Goal: Consume media (video, audio): Consume media (video, audio)

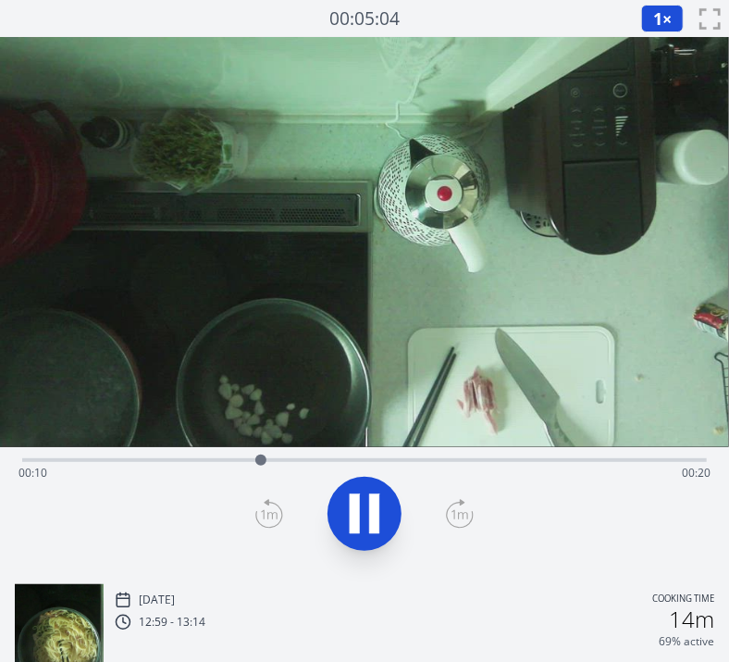
click at [146, 356] on video at bounding box center [364, 242] width 729 height 410
drag, startPoint x: 574, startPoint y: 457, endPoint x: 465, endPoint y: 461, distance: 109.3
click at [465, 461] on div at bounding box center [463, 459] width 11 height 11
drag, startPoint x: 523, startPoint y: 460, endPoint x: 449, endPoint y: 474, distance: 75.3
click at [449, 462] on div "Time elapsed: 00:18 Time remaining: 00:12" at bounding box center [364, 460] width 685 height 4
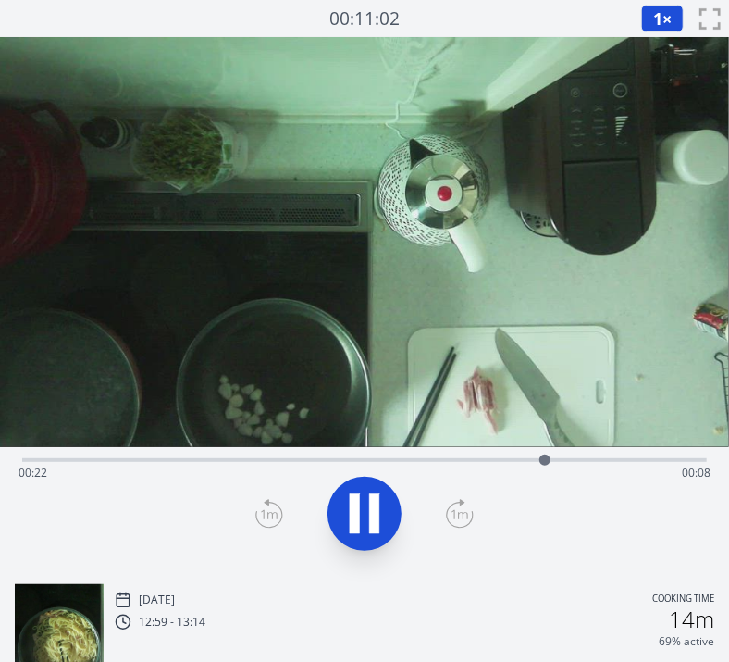
click at [368, 449] on div "Time elapsed: 00:22 Time remaining: 00:08" at bounding box center [364, 458] width 685 height 22
click at [372, 488] on icon at bounding box center [365, 514] width 52 height 52
click at [662, 16] on button "1 ×" at bounding box center [662, 19] width 43 height 28
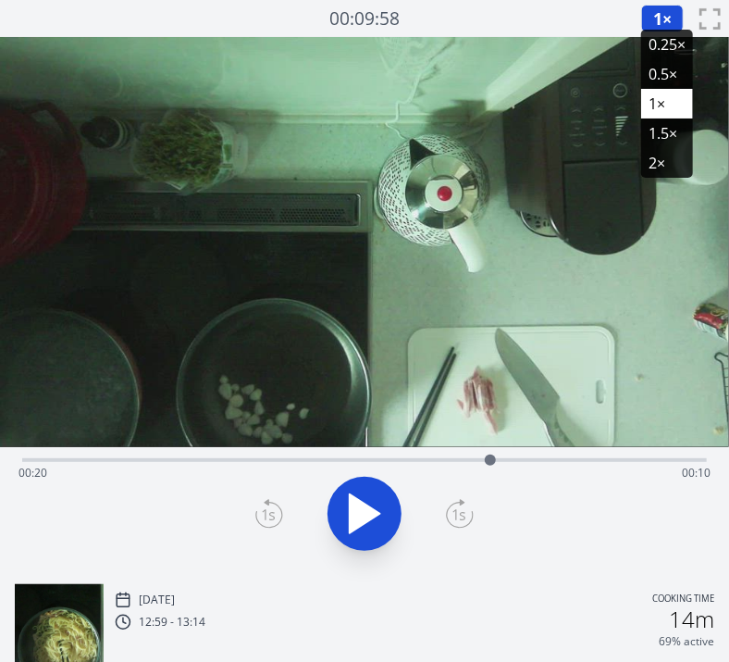
click at [655, 71] on li "0.5×" at bounding box center [667, 74] width 52 height 30
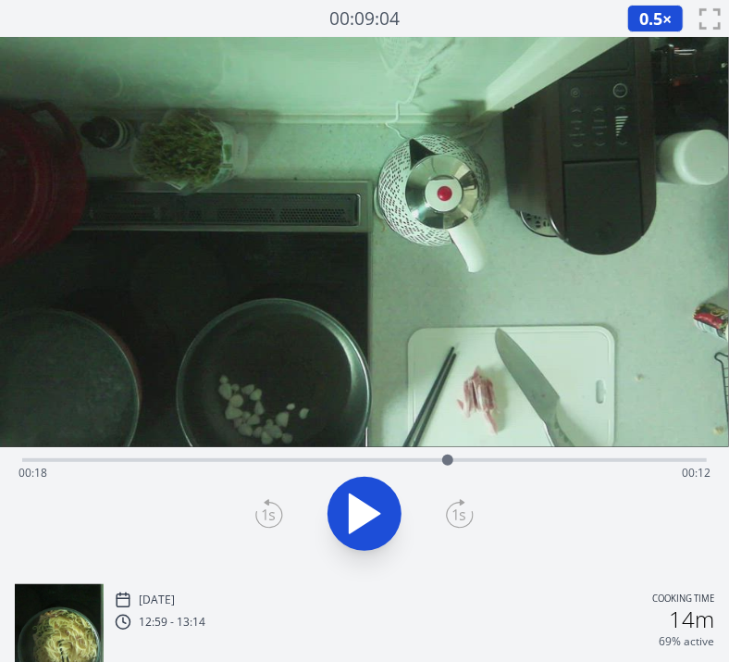
drag, startPoint x: 494, startPoint y: 460, endPoint x: 448, endPoint y: 467, distance: 46.9
click at [448, 467] on div at bounding box center [448, 460] width 28 height 28
click at [353, 514] on icon at bounding box center [365, 513] width 31 height 39
click at [217, 287] on video at bounding box center [364, 242] width 729 height 410
click at [465, 455] on div "Time elapsed: 00:29 Time remaining: 00:00" at bounding box center [364, 458] width 685 height 22
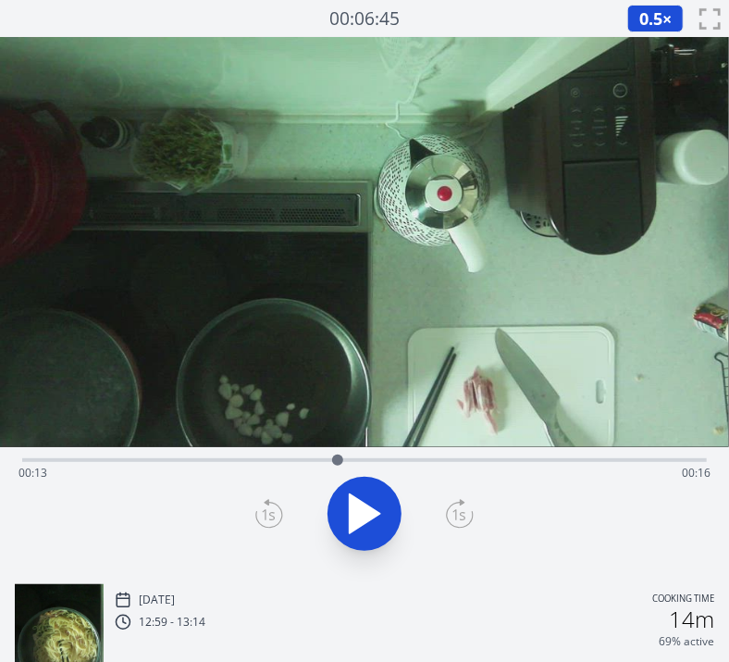
drag, startPoint x: 465, startPoint y: 455, endPoint x: 351, endPoint y: 458, distance: 114.8
click at [343, 458] on div at bounding box center [337, 459] width 11 height 11
click at [651, 26] on span "0.5" at bounding box center [650, 18] width 23 height 22
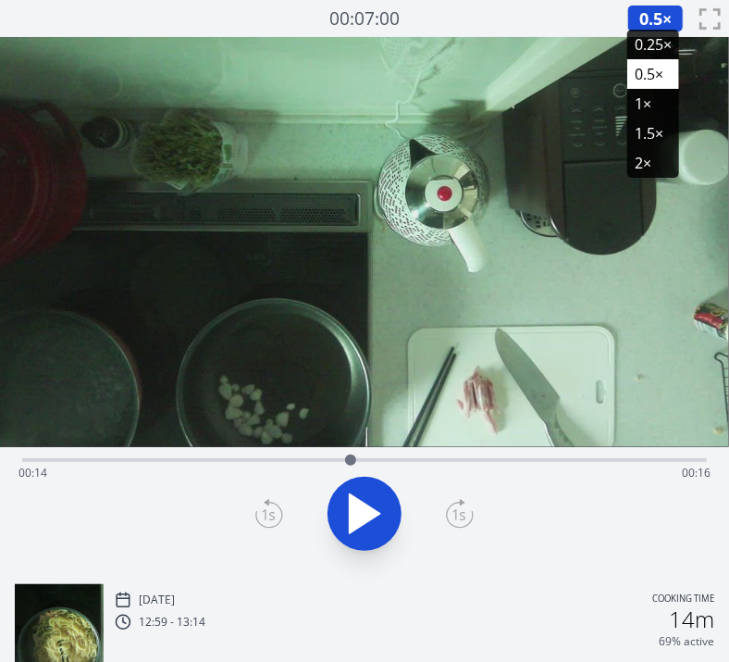
click at [648, 50] on li "0.25×" at bounding box center [653, 45] width 52 height 30
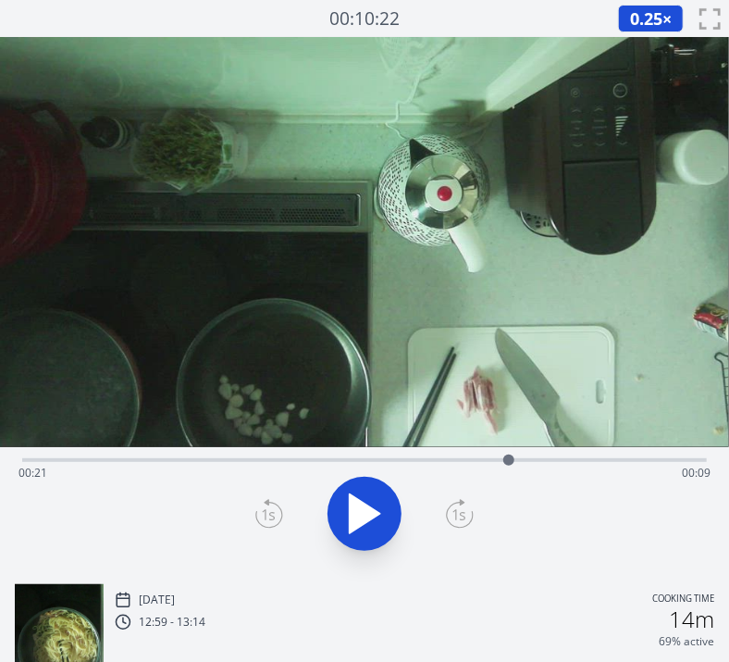
drag, startPoint x: 357, startPoint y: 462, endPoint x: 508, endPoint y: 467, distance: 151.0
click at [508, 467] on div at bounding box center [509, 460] width 28 height 28
drag, startPoint x: 508, startPoint y: 467, endPoint x: 649, endPoint y: 455, distance: 141.2
click at [649, 455] on div at bounding box center [649, 460] width 28 height 28
drag, startPoint x: 649, startPoint y: 455, endPoint x: 516, endPoint y: 455, distance: 132.3
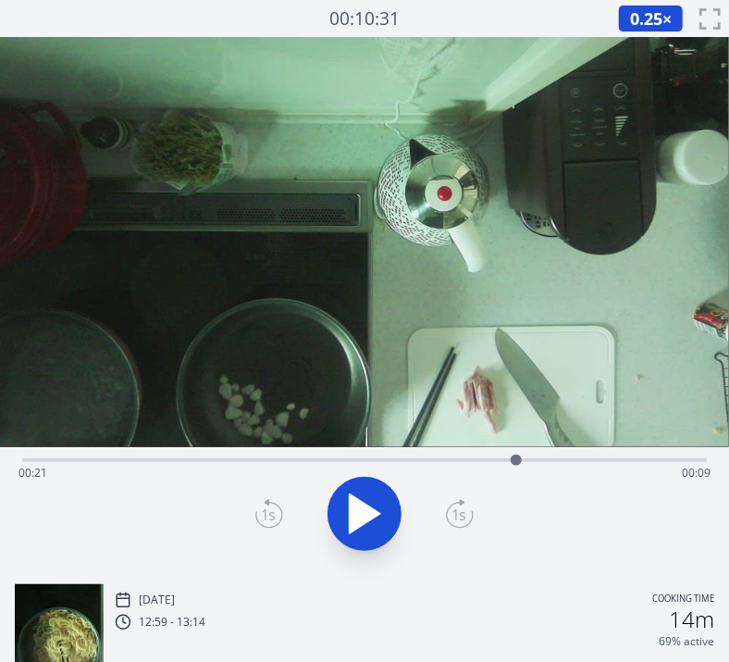
click at [516, 455] on div at bounding box center [516, 459] width 11 height 11
click at [473, 288] on video at bounding box center [364, 242] width 729 height 410
click at [358, 496] on icon at bounding box center [365, 514] width 52 height 52
drag, startPoint x: 40, startPoint y: 460, endPoint x: 472, endPoint y: 455, distance: 432.2
click at [472, 455] on div at bounding box center [462, 460] width 28 height 28
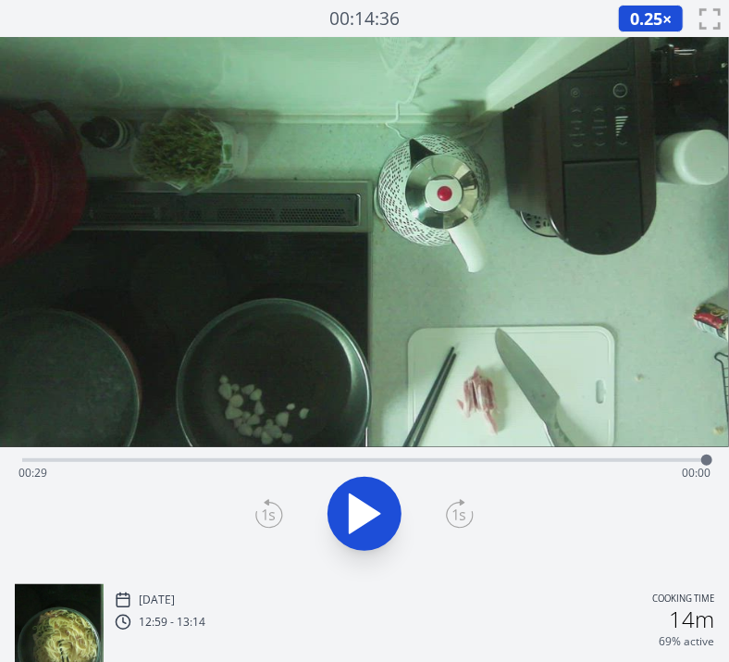
click at [491, 365] on video at bounding box center [364, 242] width 729 height 410
drag, startPoint x: 702, startPoint y: 459, endPoint x: 447, endPoint y: 469, distance: 255.6
click at [447, 469] on div at bounding box center [447, 460] width 28 height 28
drag, startPoint x: 452, startPoint y: 455, endPoint x: 492, endPoint y: 457, distance: 40.8
click at [492, 457] on div at bounding box center [492, 460] width 28 height 28
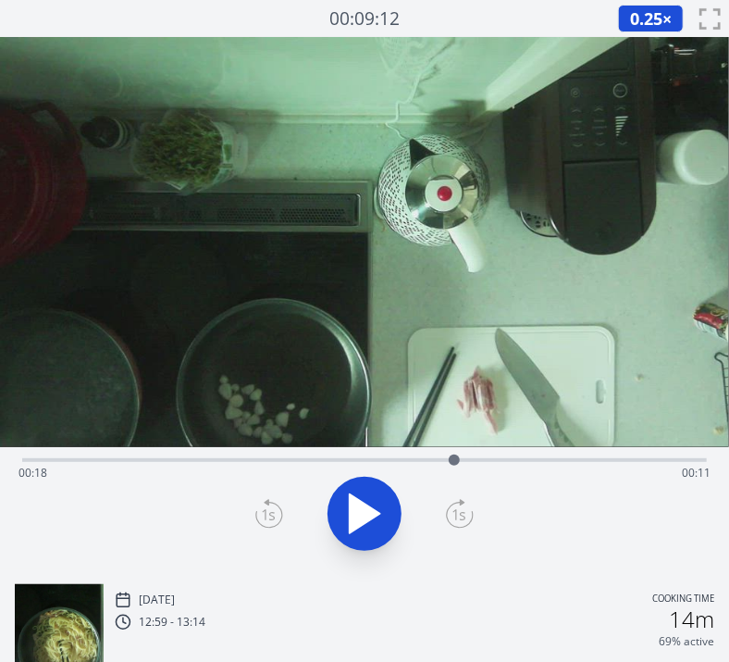
drag, startPoint x: 498, startPoint y: 455, endPoint x: 454, endPoint y: 465, distance: 44.5
click at [454, 465] on div at bounding box center [455, 460] width 28 height 28
click at [366, 517] on icon at bounding box center [365, 513] width 31 height 39
click at [366, 517] on icon at bounding box center [365, 514] width 52 height 52
click at [366, 517] on icon at bounding box center [365, 513] width 31 height 39
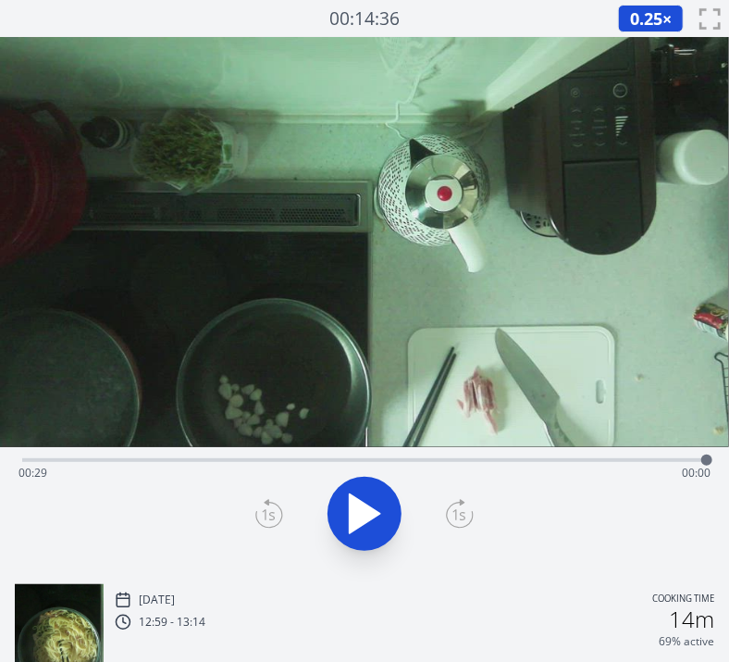
click at [399, 456] on div "Time elapsed: 00:29 Time remaining: 00:00" at bounding box center [364, 458] width 685 height 22
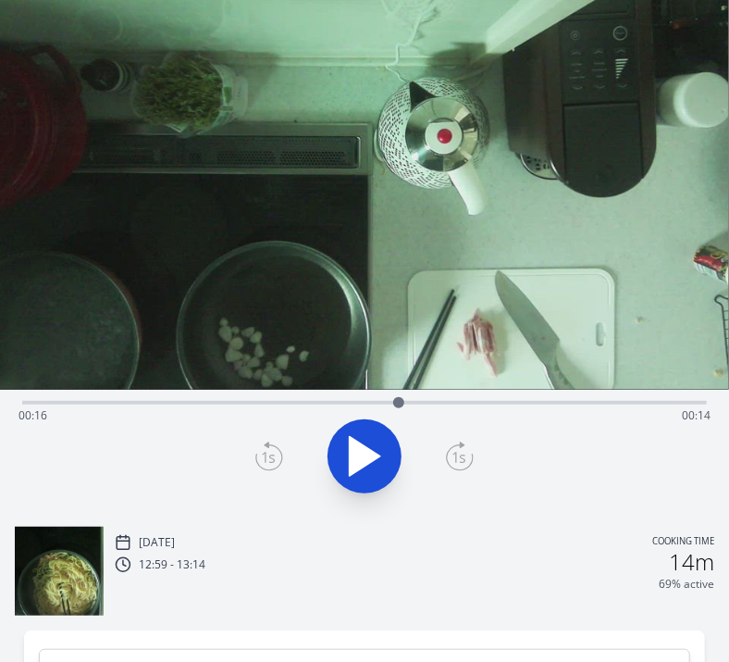
scroll to position [62, 0]
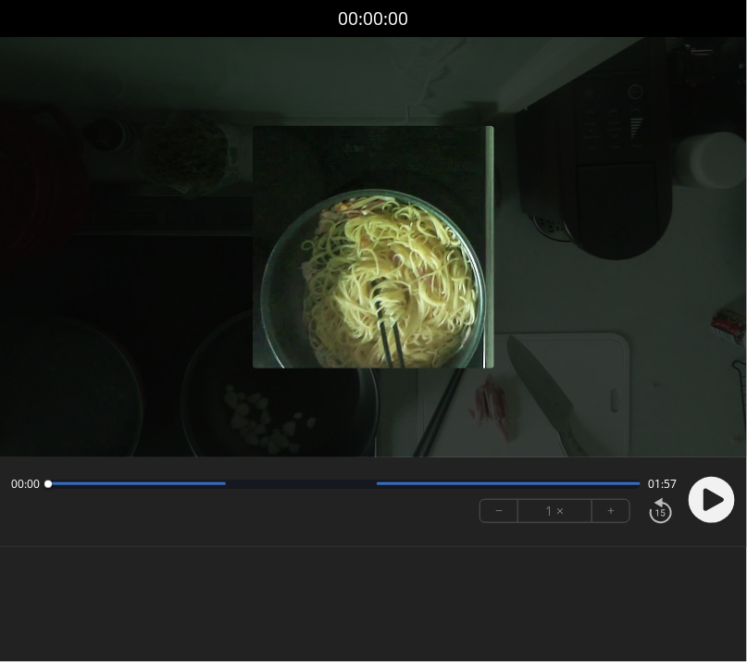
click at [716, 489] on circle at bounding box center [712, 500] width 46 height 46
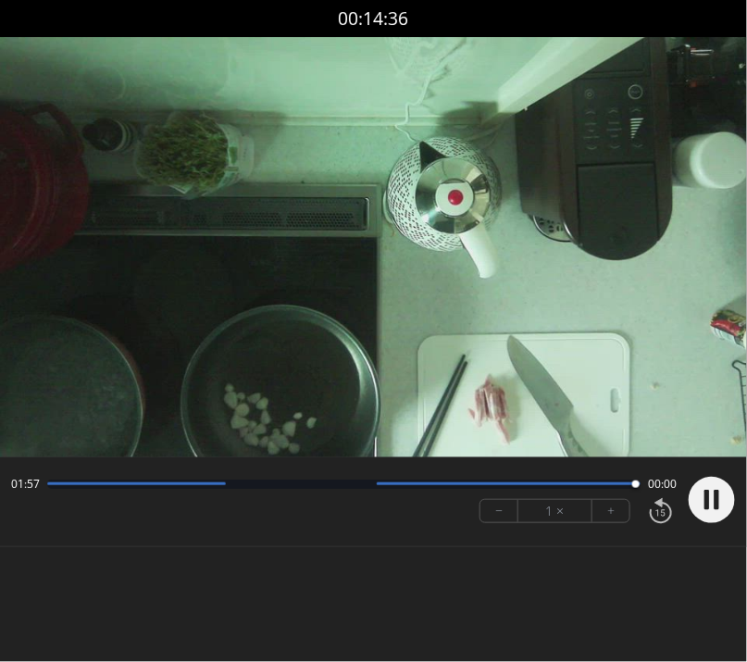
click at [393, 281] on video at bounding box center [373, 247] width 747 height 420
click at [422, 358] on video at bounding box center [373, 247] width 747 height 420
click at [416, 409] on video at bounding box center [373, 247] width 747 height 420
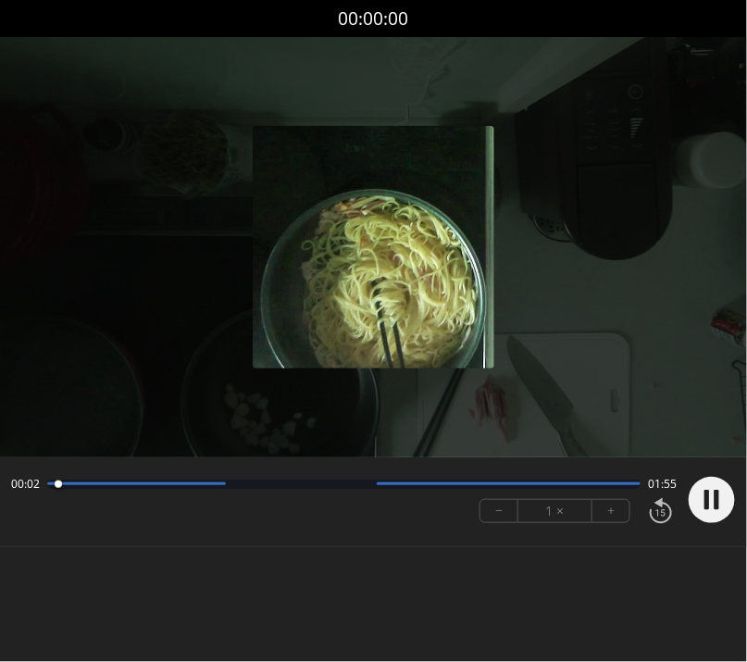
click at [694, 502] on circle at bounding box center [712, 500] width 46 height 46
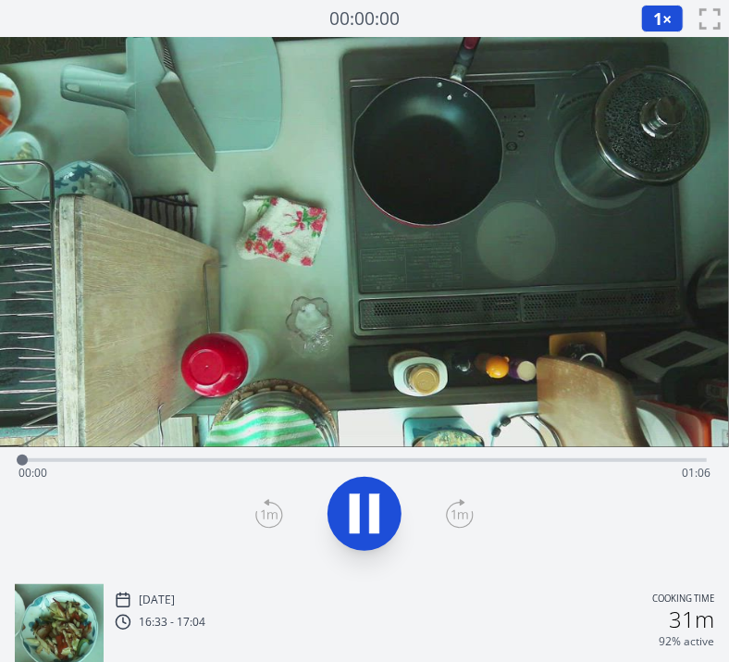
click at [355, 497] on icon at bounding box center [355, 514] width 10 height 40
click at [355, 497] on icon at bounding box center [365, 513] width 31 height 39
click at [338, 534] on button at bounding box center [365, 514] width 74 height 74
drag, startPoint x: 279, startPoint y: 454, endPoint x: 219, endPoint y: 462, distance: 59.7
click at [219, 462] on div at bounding box center [219, 460] width 28 height 28
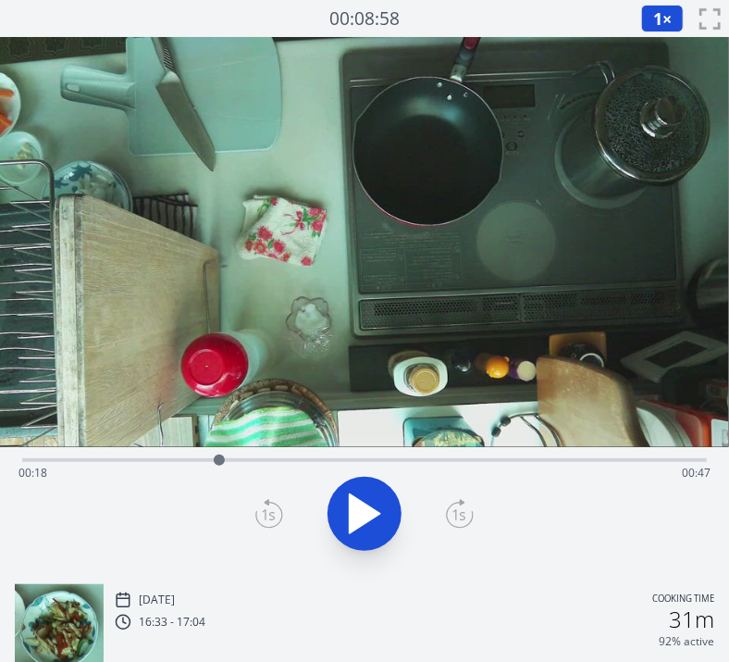
click at [661, 22] on span "1" at bounding box center [657, 18] width 9 height 22
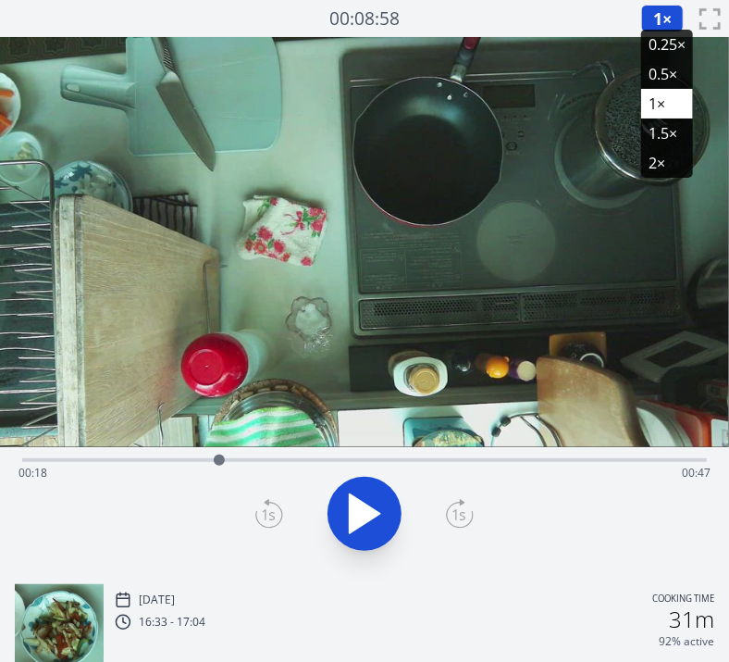
click at [659, 67] on li "0.5×" at bounding box center [667, 74] width 52 height 30
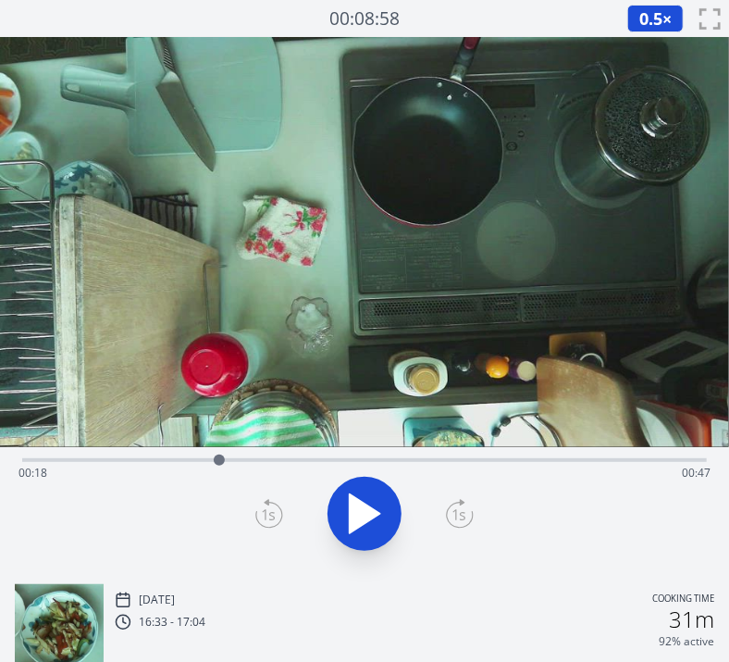
click at [366, 488] on icon at bounding box center [365, 514] width 52 height 52
drag, startPoint x: 422, startPoint y: 461, endPoint x: 473, endPoint y: 462, distance: 50.9
click at [473, 462] on div at bounding box center [473, 460] width 28 height 28
click at [370, 503] on icon at bounding box center [374, 514] width 10 height 40
drag, startPoint x: 477, startPoint y: 465, endPoint x: 336, endPoint y: 451, distance: 141.4
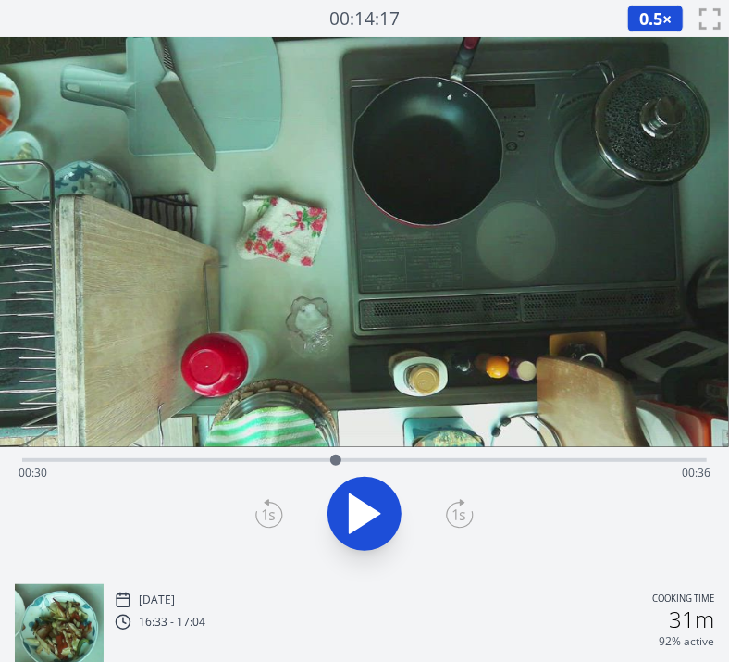
click at [336, 451] on div at bounding box center [336, 460] width 28 height 28
drag, startPoint x: 333, startPoint y: 465, endPoint x: 534, endPoint y: 451, distance: 201.4
click at [534, 451] on div at bounding box center [534, 460] width 28 height 28
drag, startPoint x: 534, startPoint y: 451, endPoint x: 250, endPoint y: 455, distance: 284.1
click at [250, 455] on div at bounding box center [250, 460] width 28 height 28
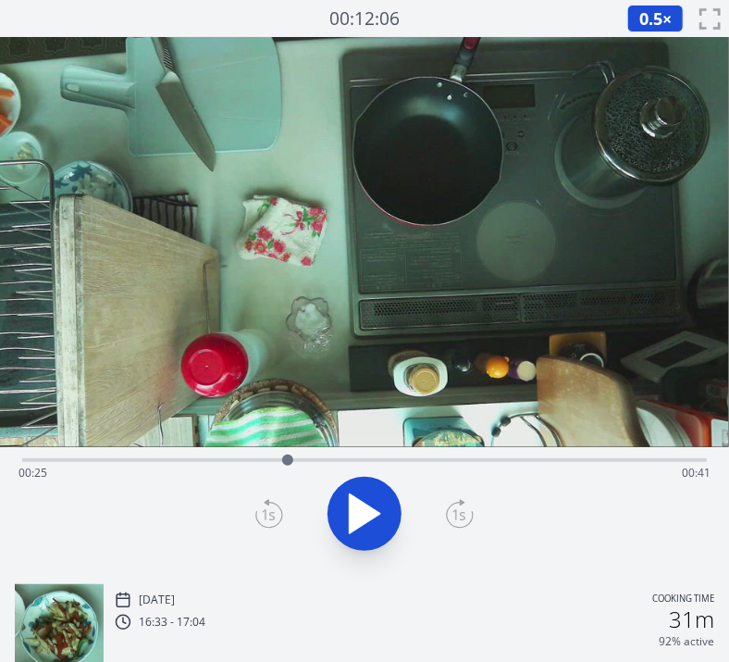
drag, startPoint x: 250, startPoint y: 455, endPoint x: 288, endPoint y: 458, distance: 38.0
click at [288, 458] on div at bounding box center [287, 459] width 11 height 11
drag, startPoint x: 288, startPoint y: 458, endPoint x: 310, endPoint y: 458, distance: 22.2
click at [310, 458] on div at bounding box center [309, 459] width 11 height 11
click at [397, 333] on video at bounding box center [364, 242] width 729 height 410
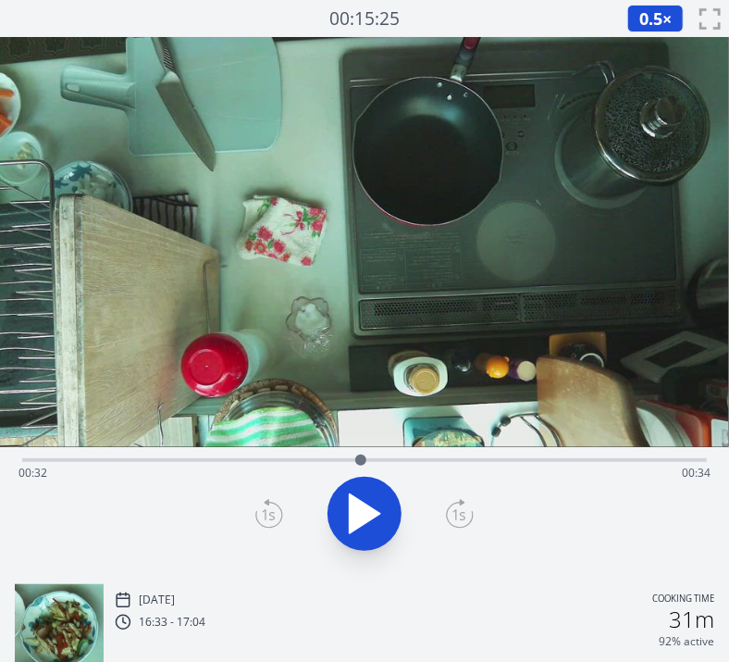
drag, startPoint x: 701, startPoint y: 458, endPoint x: 361, endPoint y: 469, distance: 339.8
click at [361, 469] on div at bounding box center [361, 460] width 28 height 28
drag, startPoint x: 366, startPoint y: 458, endPoint x: 300, endPoint y: 460, distance: 65.7
click at [300, 460] on div at bounding box center [300, 459] width 11 height 11
click at [302, 464] on div at bounding box center [300, 459] width 11 height 11
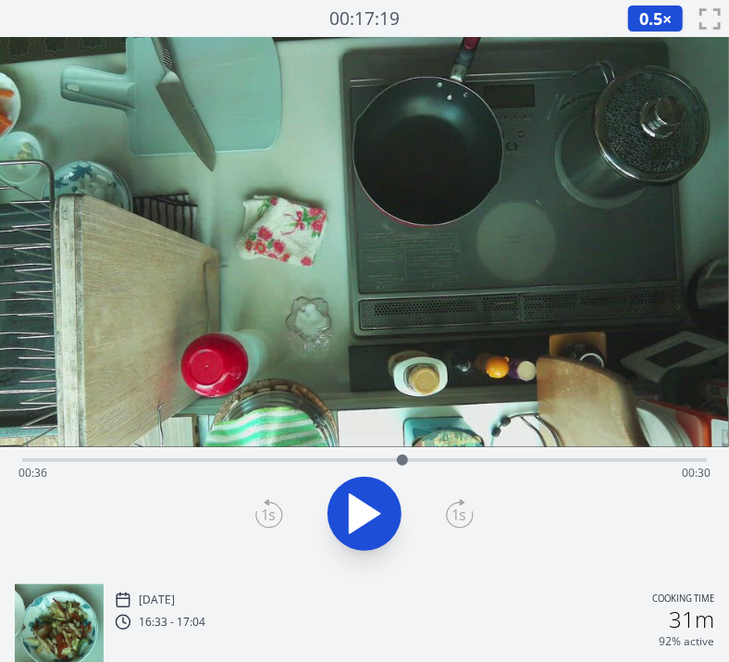
drag, startPoint x: 299, startPoint y: 460, endPoint x: 403, endPoint y: 474, distance: 104.6
click at [403, 462] on div "Time elapsed: 00:36 Time remaining: 00:30" at bounding box center [364, 460] width 685 height 4
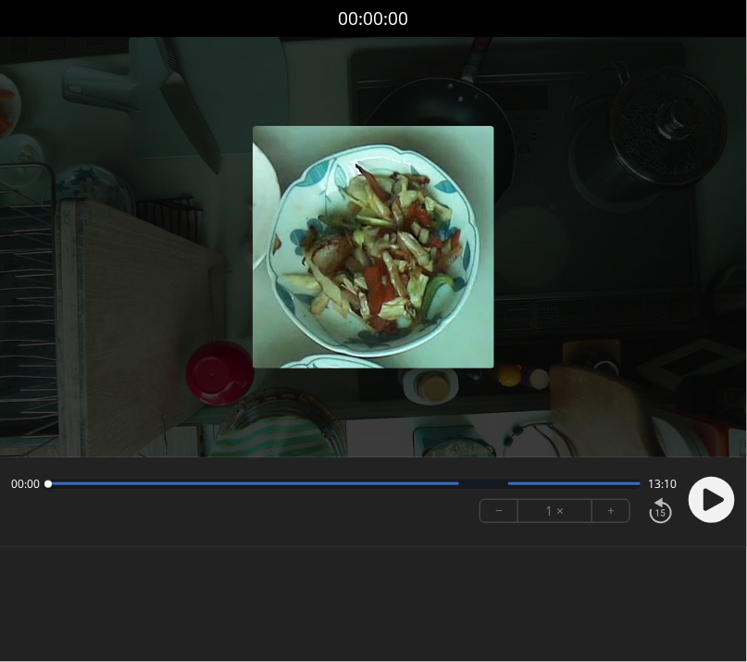
click at [719, 492] on circle at bounding box center [712, 500] width 46 height 46
click at [719, 490] on circle at bounding box center [712, 500] width 46 height 46
click at [712, 490] on circle at bounding box center [712, 500] width 46 height 46
click at [614, 516] on button "+" at bounding box center [610, 511] width 37 height 22
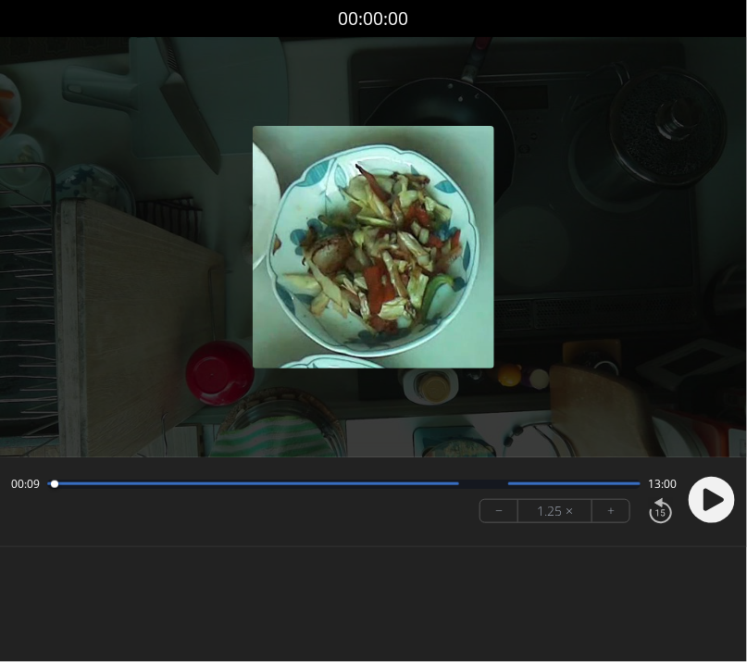
click at [614, 516] on button "+" at bounding box center [610, 511] width 37 height 22
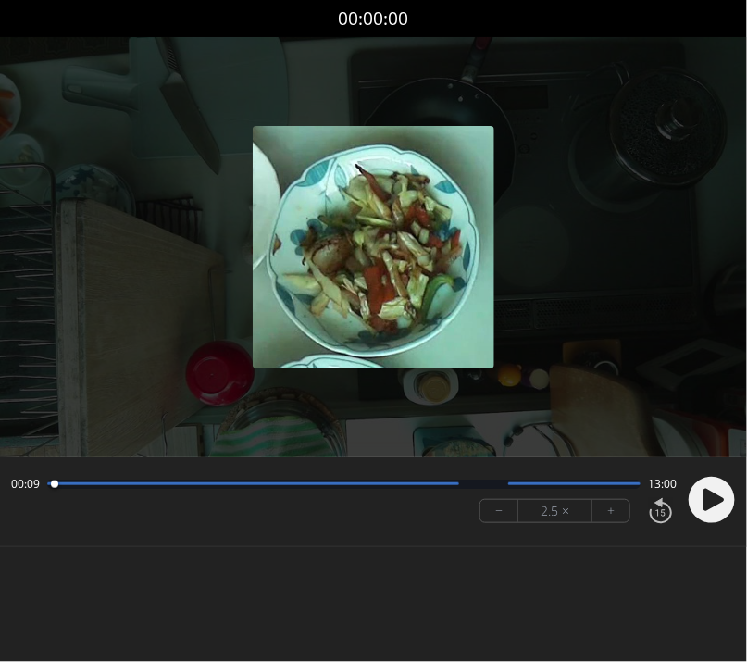
click at [614, 516] on button "+" at bounding box center [610, 511] width 37 height 22
click at [706, 492] on icon at bounding box center [713, 500] width 20 height 22
click at [706, 492] on icon at bounding box center [706, 499] width 5 height 19
click at [706, 492] on icon at bounding box center [713, 500] width 20 height 22
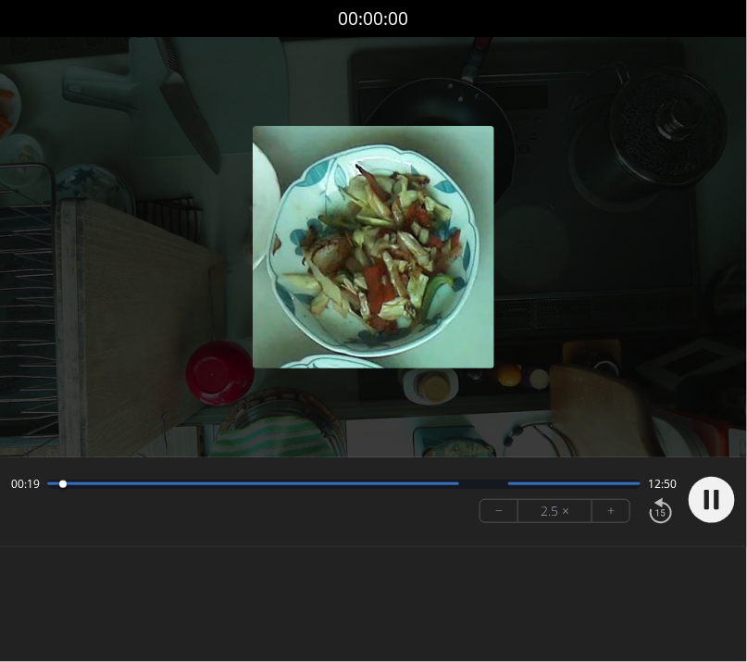
click at [488, 510] on button "−" at bounding box center [499, 511] width 38 height 22
click at [414, 414] on div at bounding box center [373, 247] width 747 height 420
click at [607, 502] on button "+" at bounding box center [610, 511] width 37 height 22
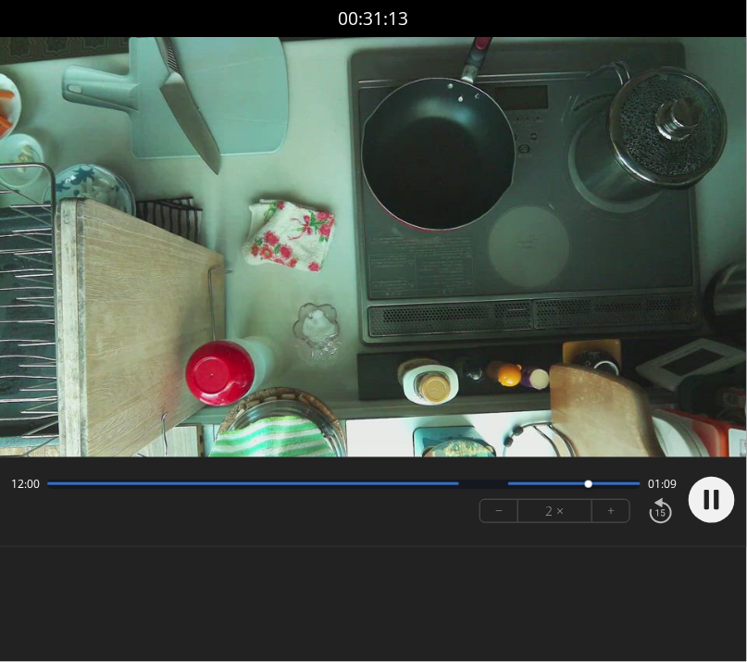
click at [352, 337] on video at bounding box center [373, 247] width 747 height 420
click at [685, 488] on div at bounding box center [708, 499] width 56 height 63
click at [710, 487] on circle at bounding box center [712, 500] width 46 height 46
click at [600, 506] on button "+" at bounding box center [610, 511] width 37 height 22
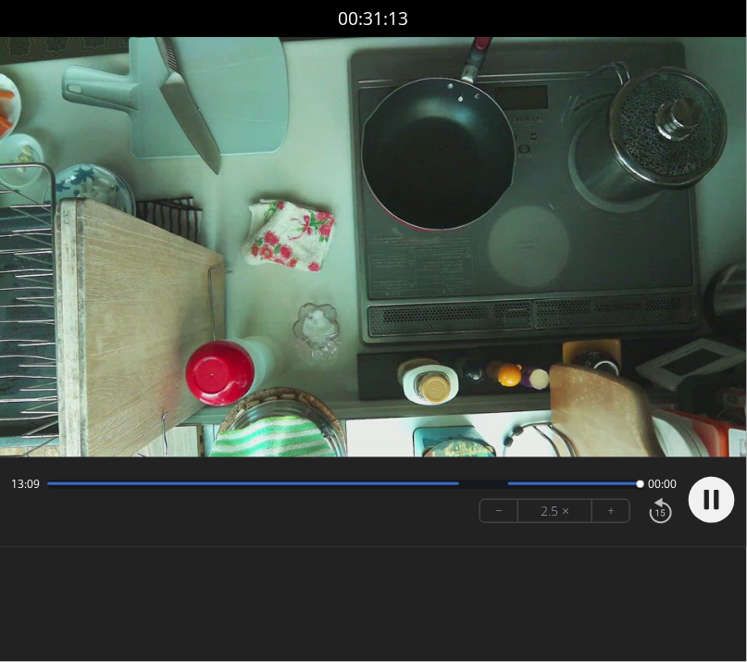
click at [720, 492] on circle at bounding box center [712, 500] width 46 height 46
